Goal: Task Accomplishment & Management: Manage account settings

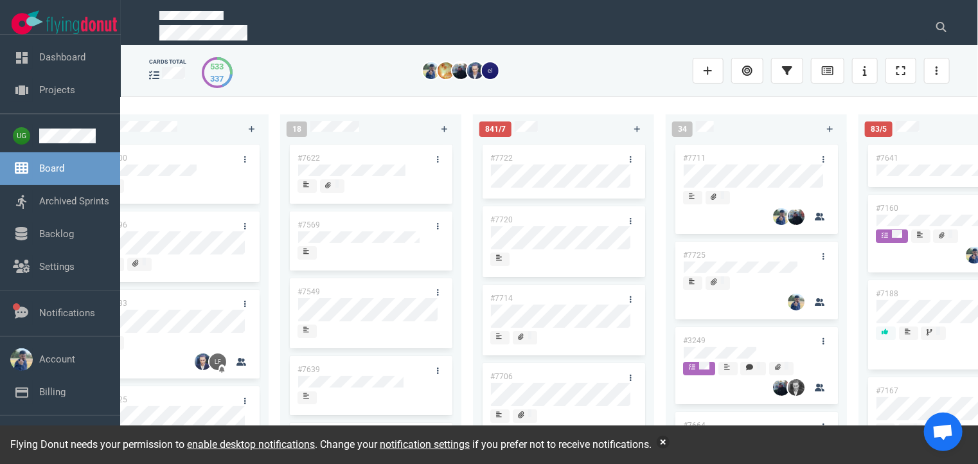
scroll to position [49, 0]
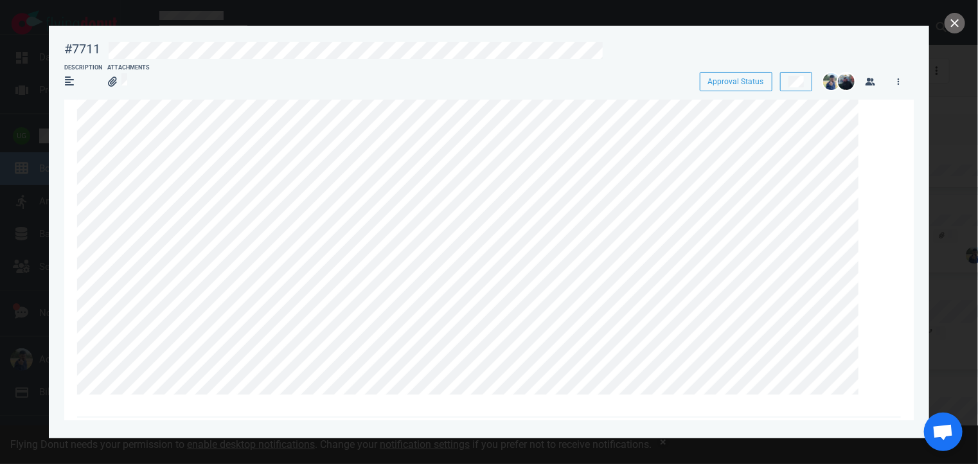
scroll to position [130, 0]
drag, startPoint x: 892, startPoint y: 84, endPoint x: 848, endPoint y: 62, distance: 48.6
click at [848, 62] on div at bounding box center [498, 51] width 780 height 21
click at [809, 91] on button at bounding box center [796, 81] width 32 height 19
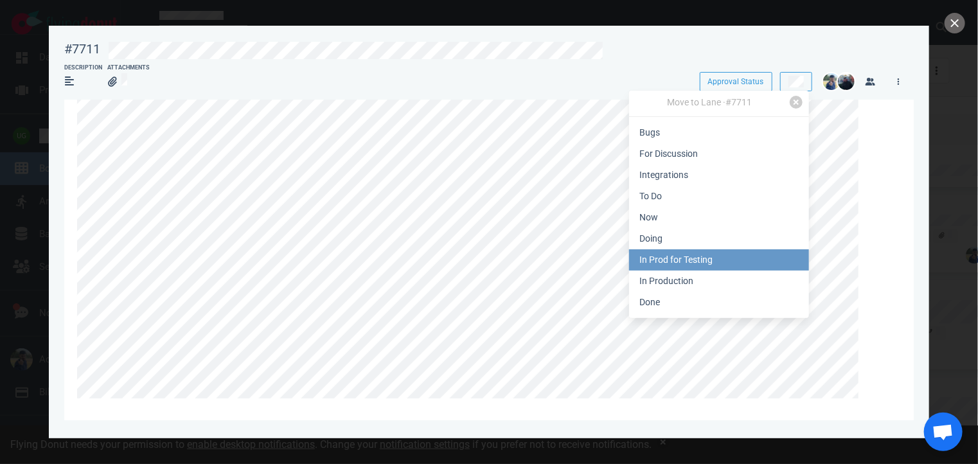
click at [768, 263] on link "In Prod for Testing" at bounding box center [719, 259] width 180 height 21
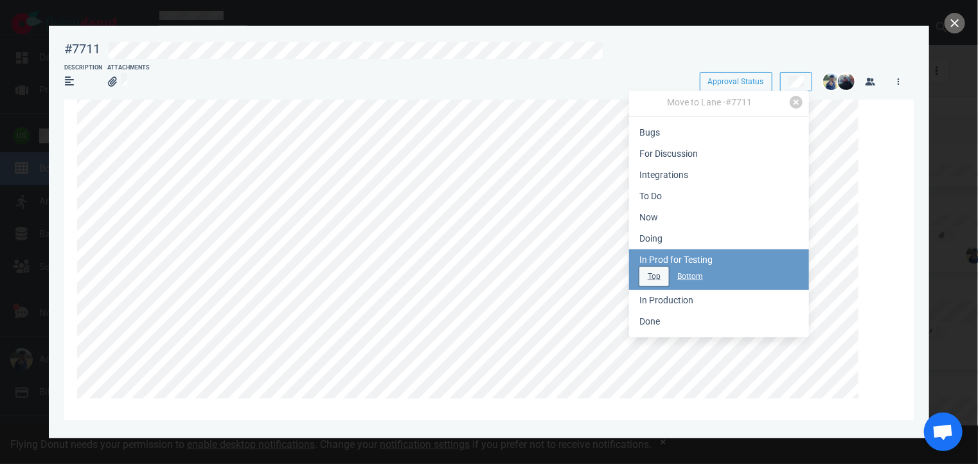
click at [655, 279] on button "Top" at bounding box center [654, 276] width 30 height 19
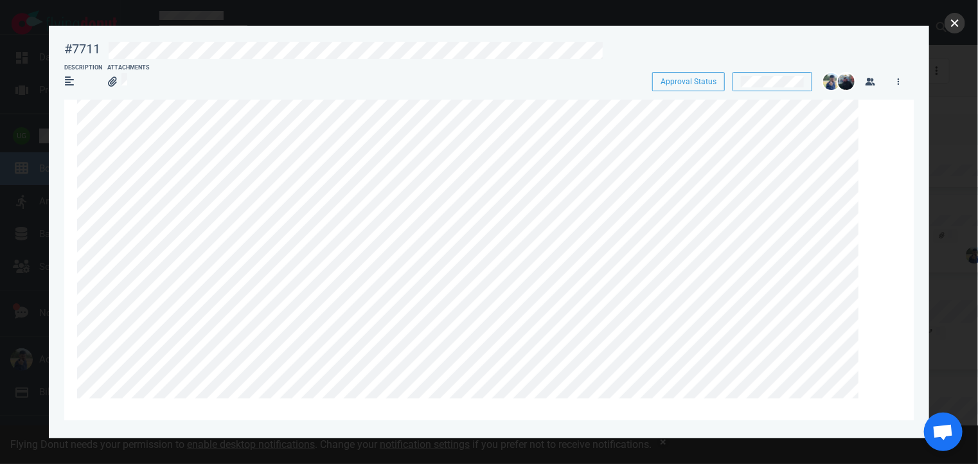
click at [946, 26] on button "close" at bounding box center [954, 23] width 21 height 21
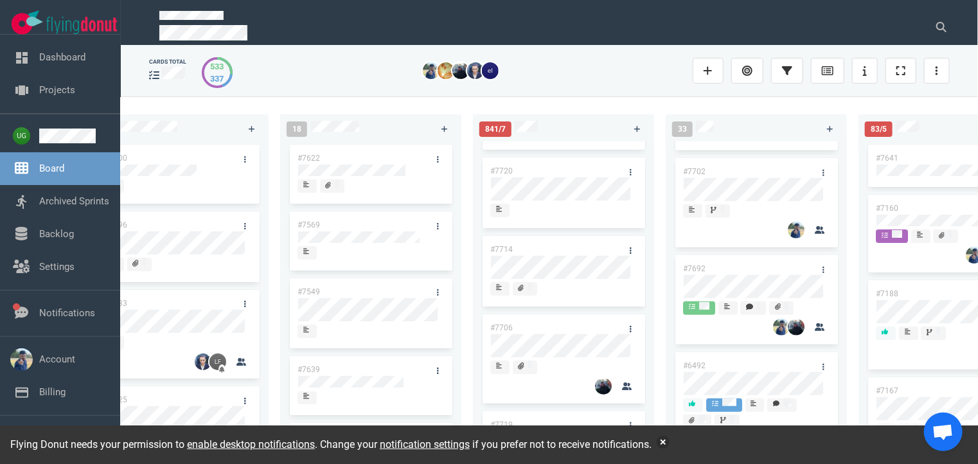
scroll to position [474, 0]
click at [820, 181] on link at bounding box center [823, 173] width 21 height 16
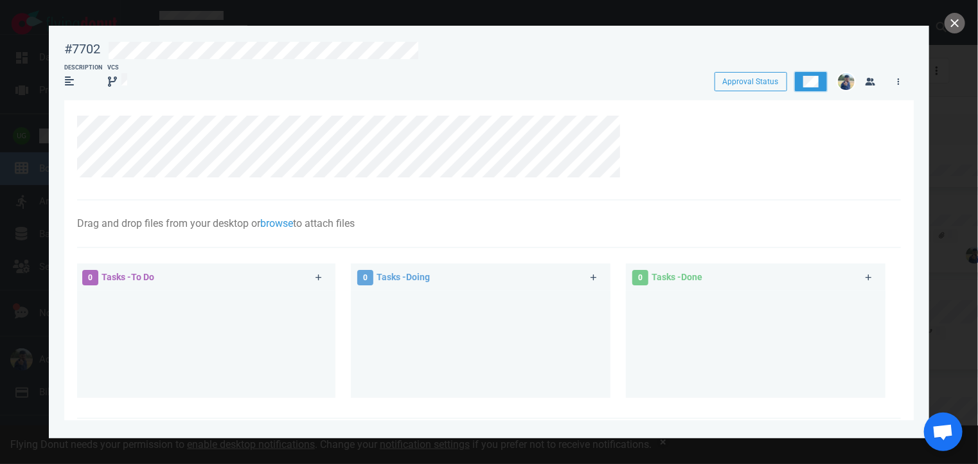
click at [814, 75] on button at bounding box center [811, 81] width 32 height 19
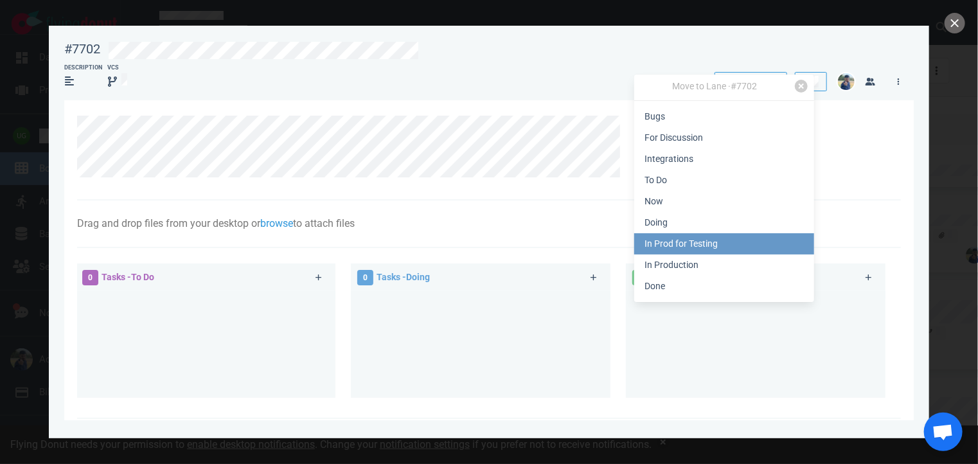
click at [729, 242] on link "In Prod for Testing" at bounding box center [724, 243] width 180 height 21
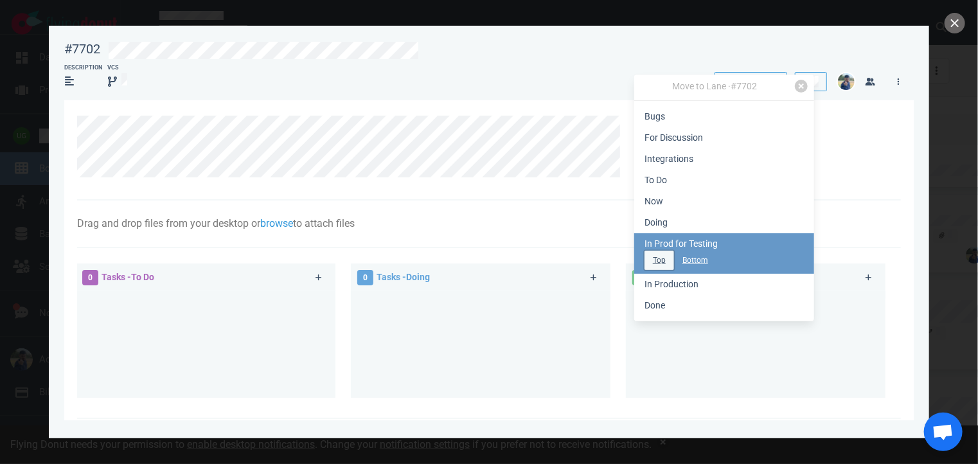
click at [662, 265] on button "Top" at bounding box center [659, 260] width 30 height 19
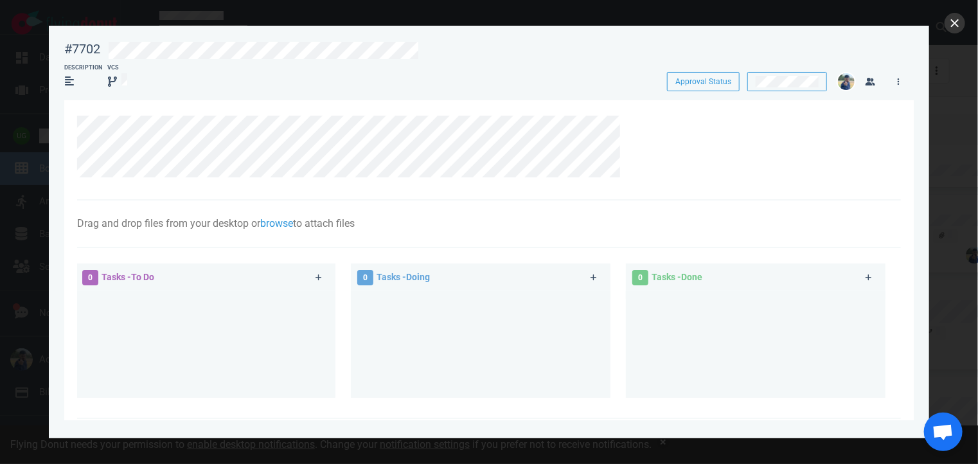
click at [948, 31] on div at bounding box center [489, 232] width 978 height 464
click at [952, 26] on button "close" at bounding box center [954, 23] width 21 height 21
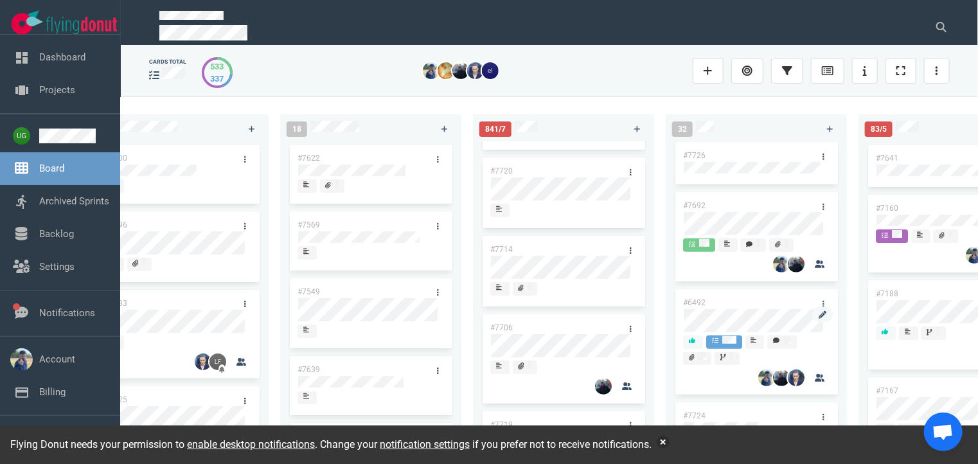
scroll to position [439, 0]
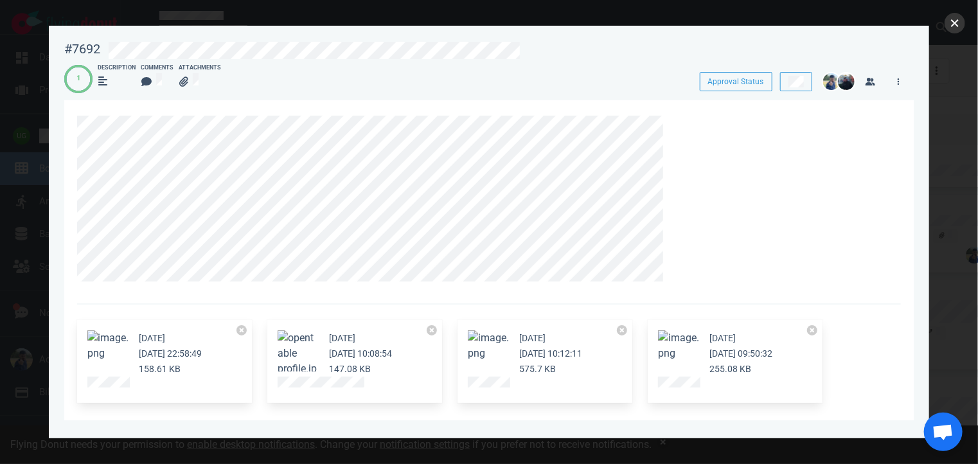
click at [951, 22] on button "close" at bounding box center [954, 23] width 21 height 21
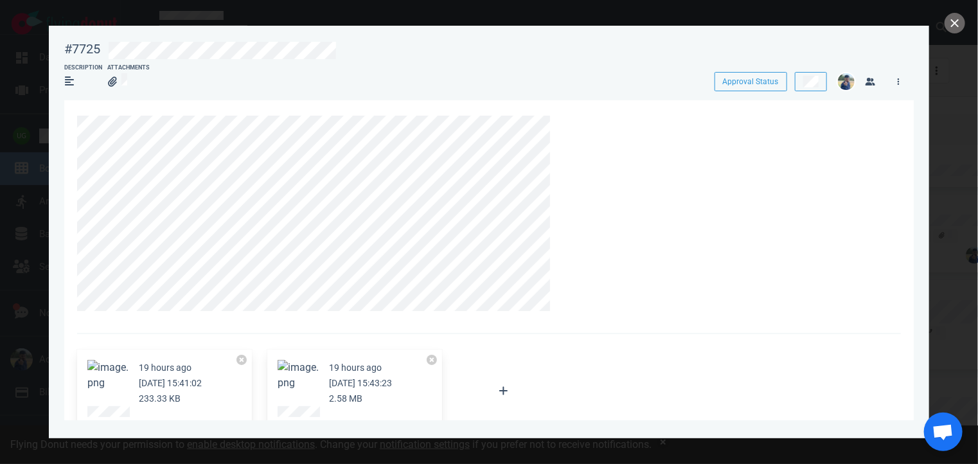
click at [101, 381] on button "Zoom image" at bounding box center [107, 375] width 41 height 31
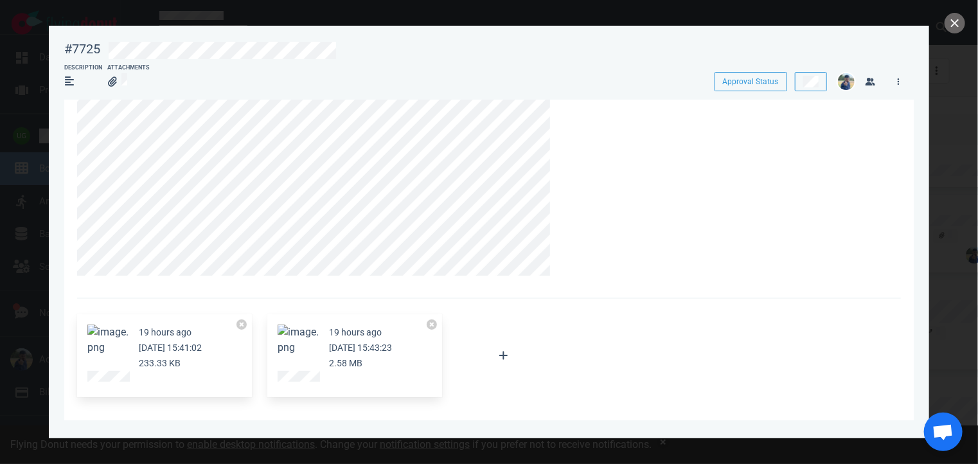
click at [904, 242] on section "19 hours ago [DATE] 15:41:02 233.33 KB 19 hours ago [DATE] 15:43:23 2.58 MB Att…" at bounding box center [488, 415] width 849 height 700
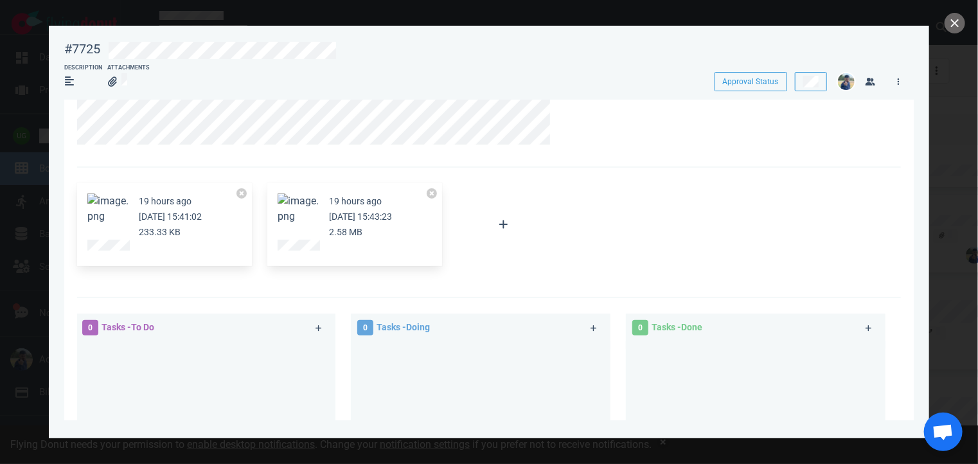
scroll to position [323, 0]
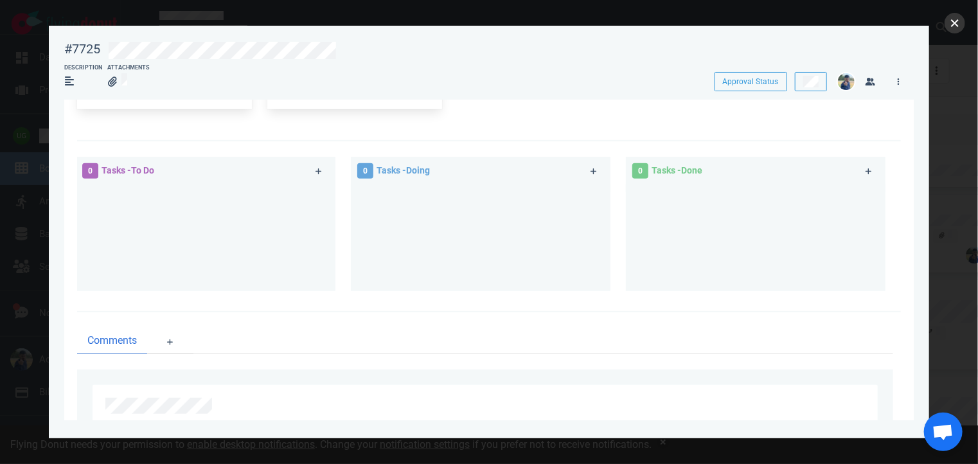
click at [956, 17] on button "close" at bounding box center [954, 23] width 21 height 21
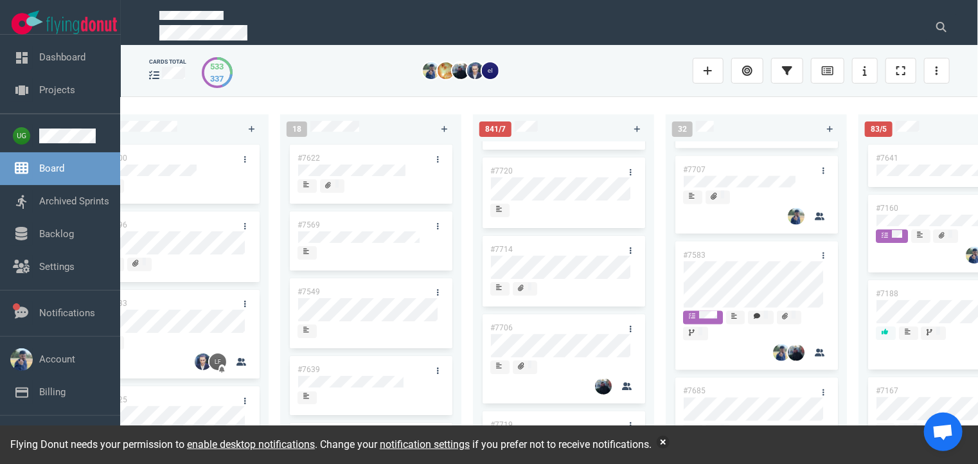
scroll to position [1002, 0]
click at [820, 181] on link at bounding box center [823, 173] width 21 height 16
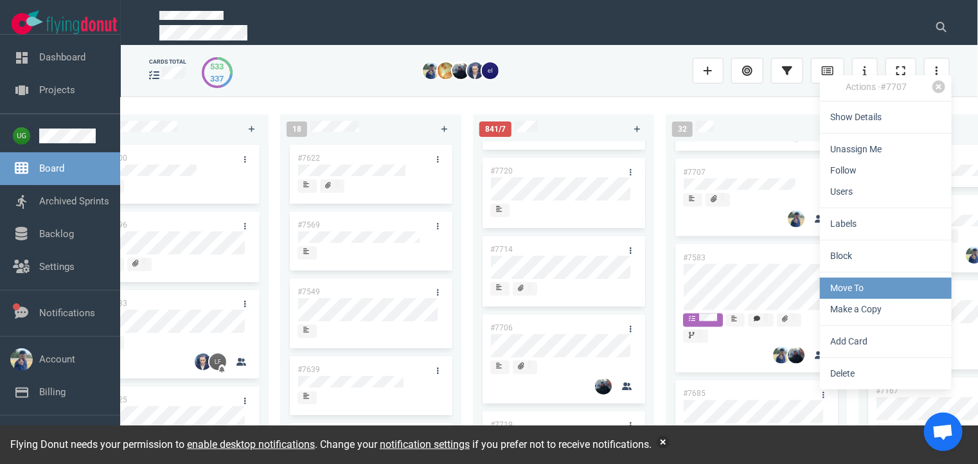
click at [842, 284] on link "Move To" at bounding box center [886, 288] width 132 height 21
select select "sprint"
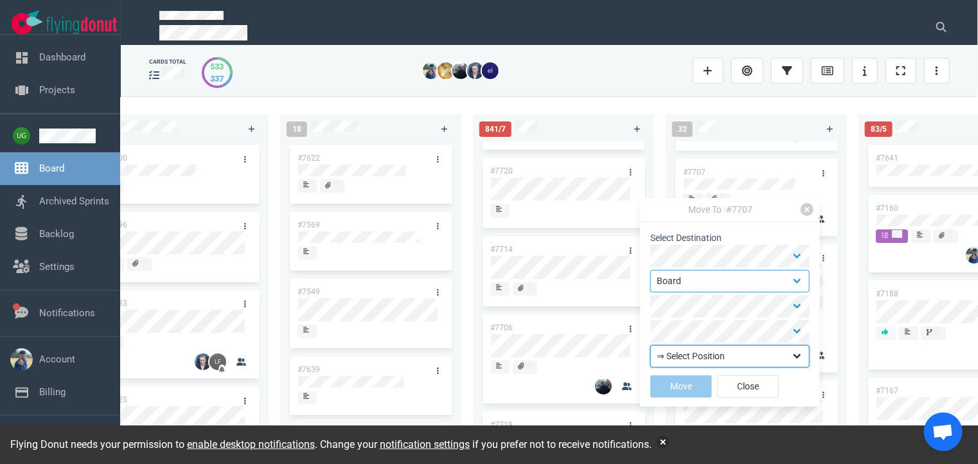
click at [691, 350] on select "⇒ Select Position Top Bottom" at bounding box center [729, 356] width 159 height 22
select select "top"
click at [650, 345] on select "⇒ Select Position Top Bottom" at bounding box center [729, 356] width 159 height 22
click at [676, 385] on button "Move" at bounding box center [681, 386] width 62 height 22
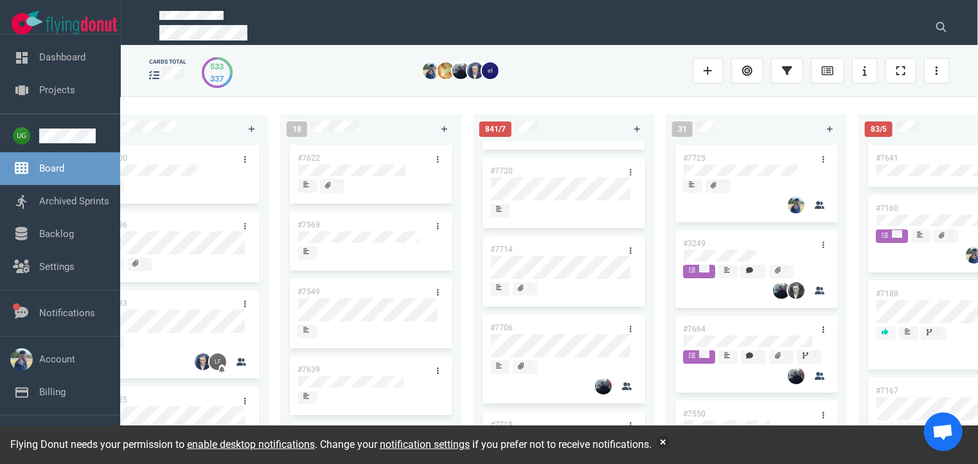
scroll to position [0, 0]
